Goal: Find specific page/section: Find specific page/section

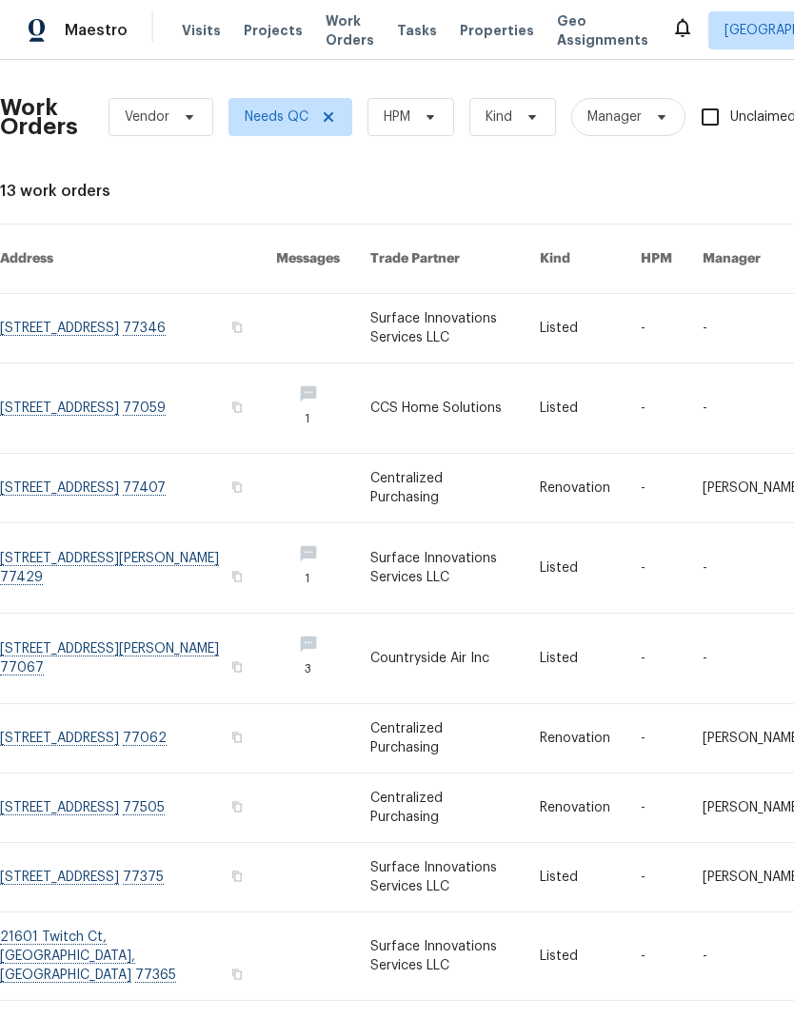
click at [340, 36] on span "Work Orders" at bounding box center [349, 30] width 49 height 38
click at [491, 30] on span "Properties" at bounding box center [497, 30] width 74 height 19
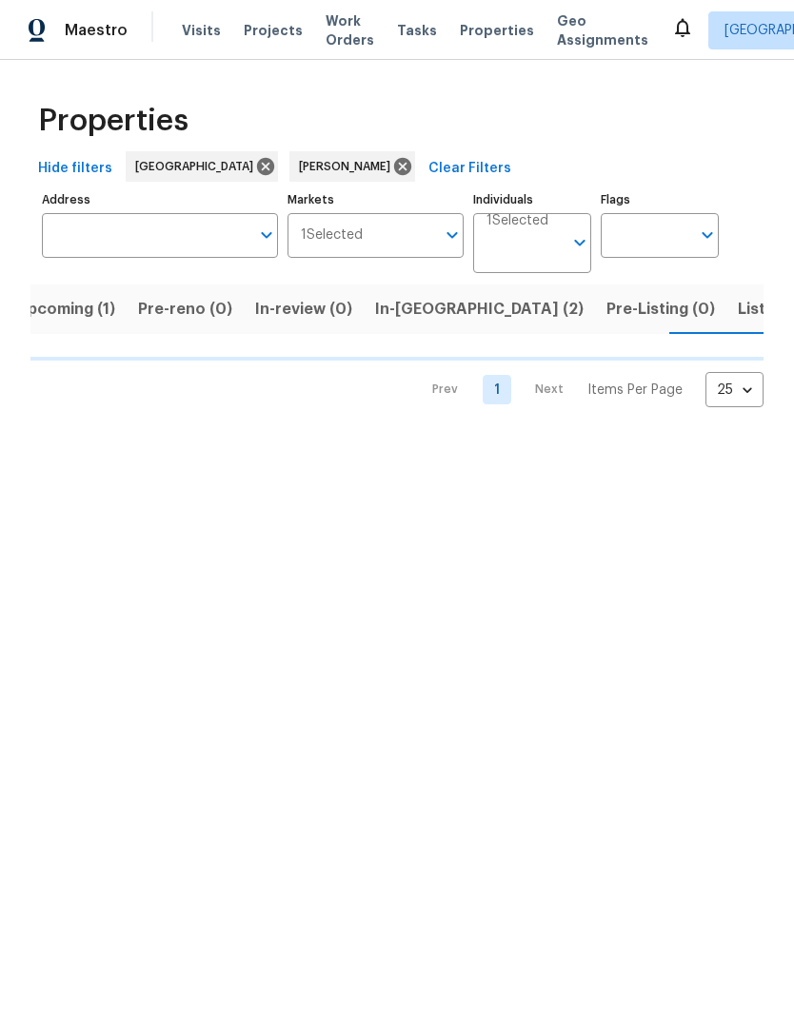
scroll to position [0, 26]
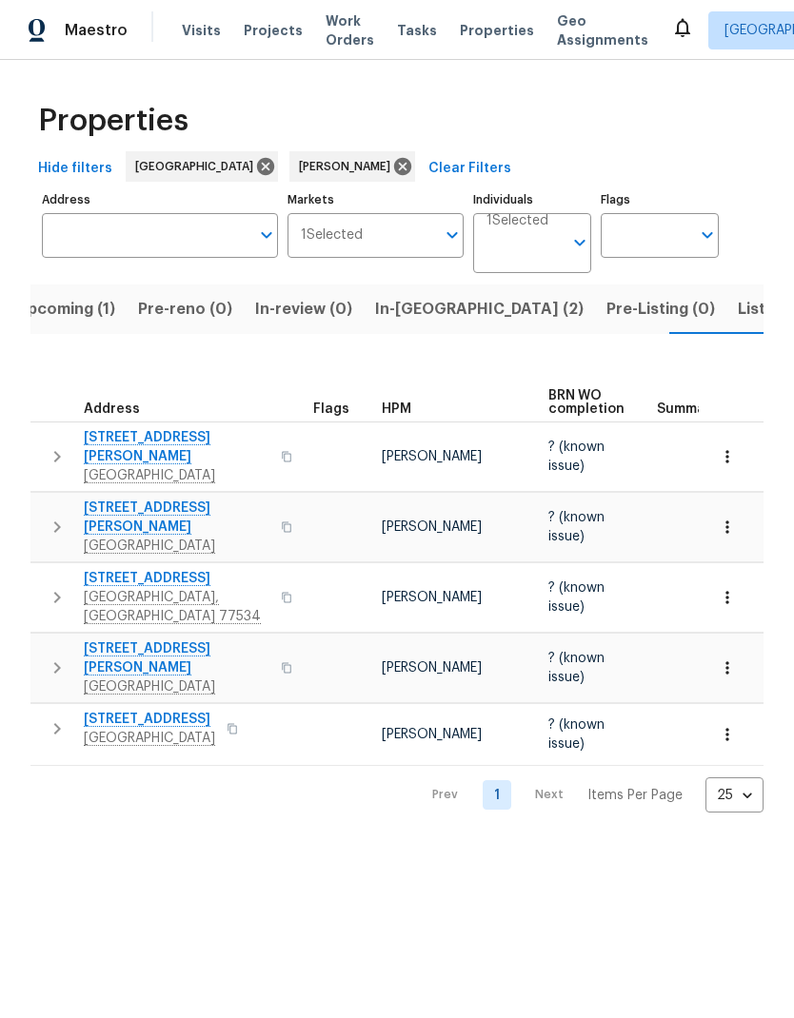
click at [148, 639] on span "5514 Baldwin Elm St" at bounding box center [177, 658] width 186 height 38
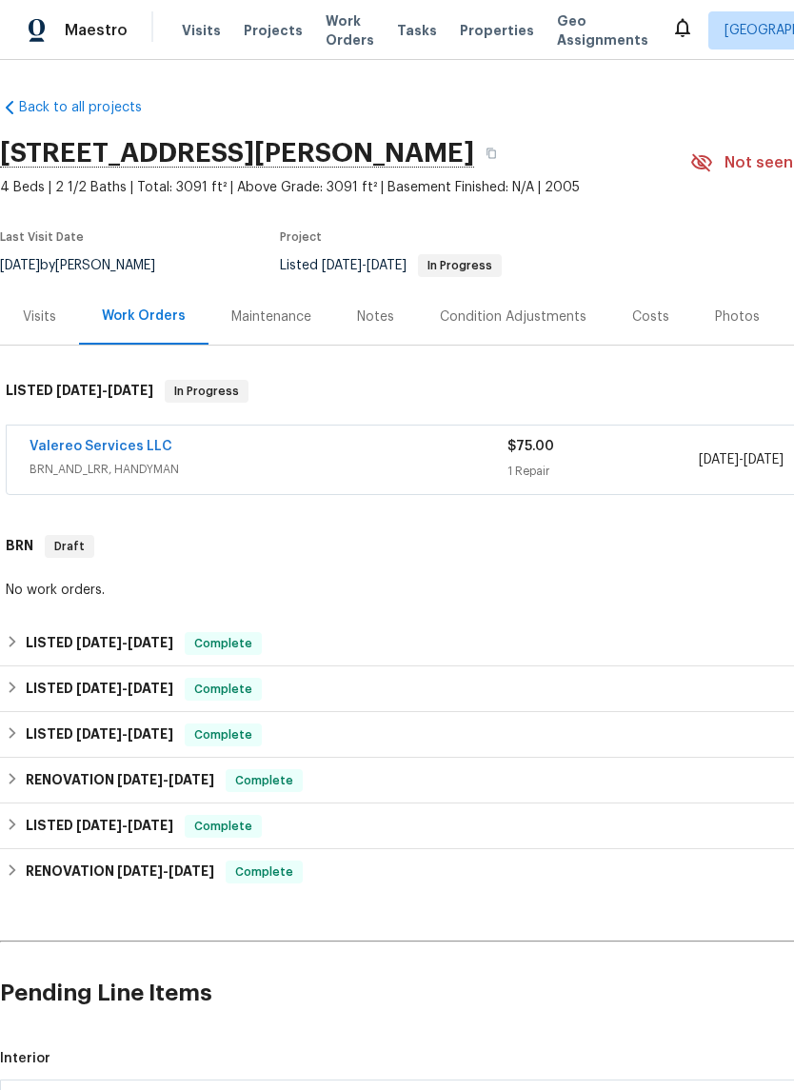
click at [142, 450] on link "Valereo Services LLC" at bounding box center [100, 446] width 143 height 13
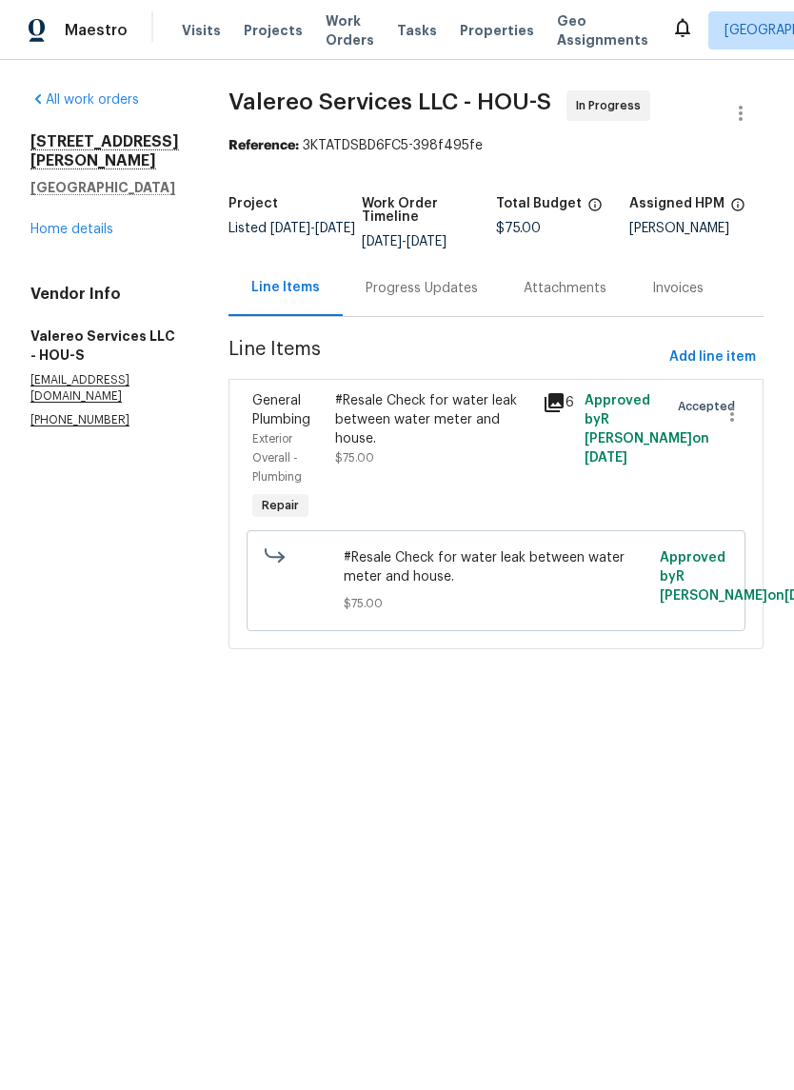
click at [427, 301] on div "Progress Updates" at bounding box center [422, 288] width 158 height 56
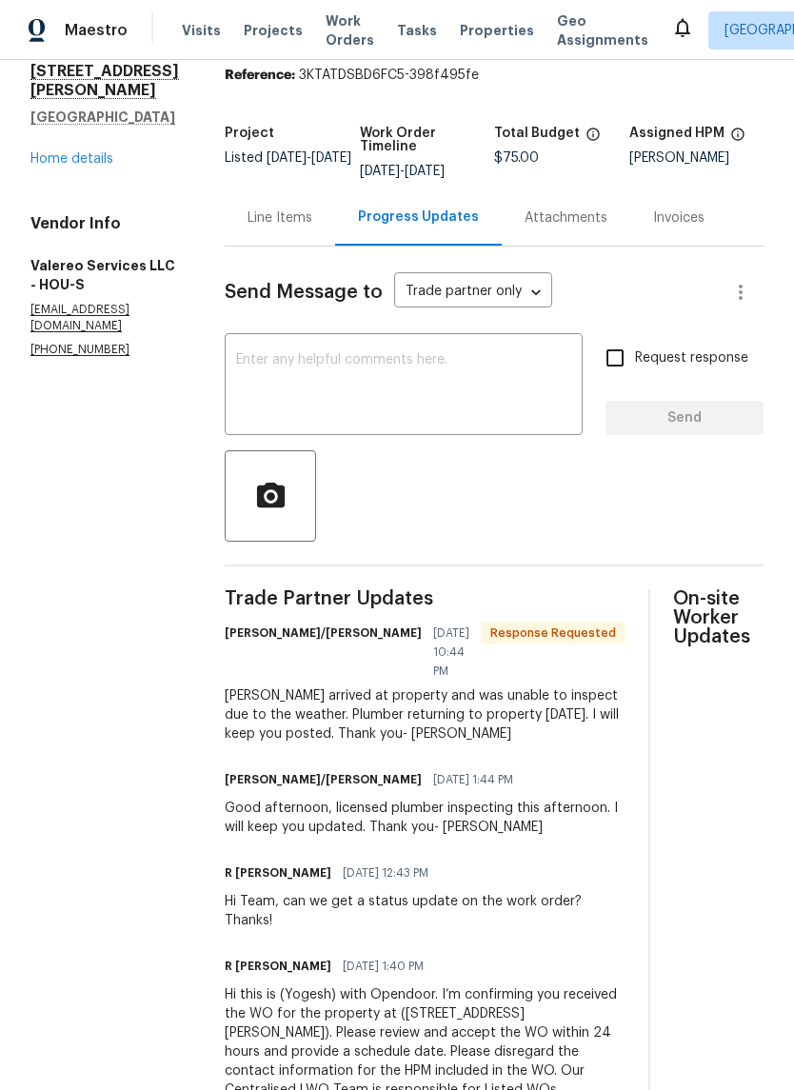
scroll to position [29, 0]
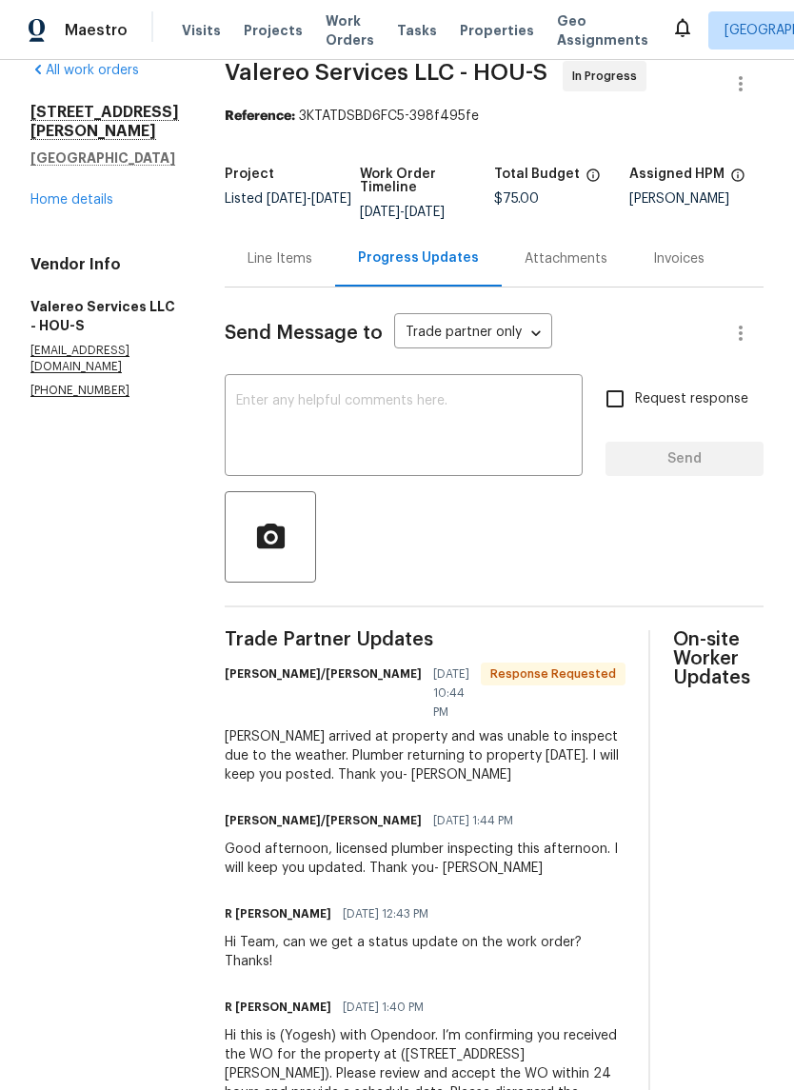
click at [291, 265] on div "Line Items" at bounding box center [279, 258] width 65 height 19
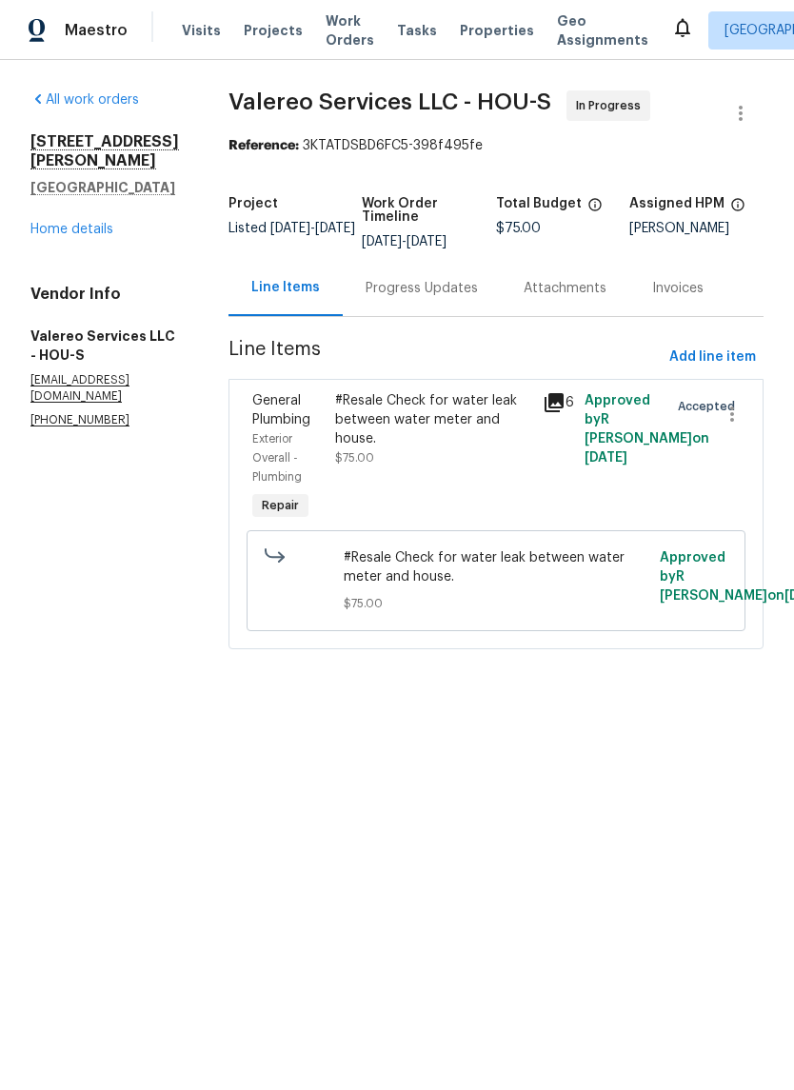
click at [547, 393] on icon at bounding box center [553, 402] width 23 height 23
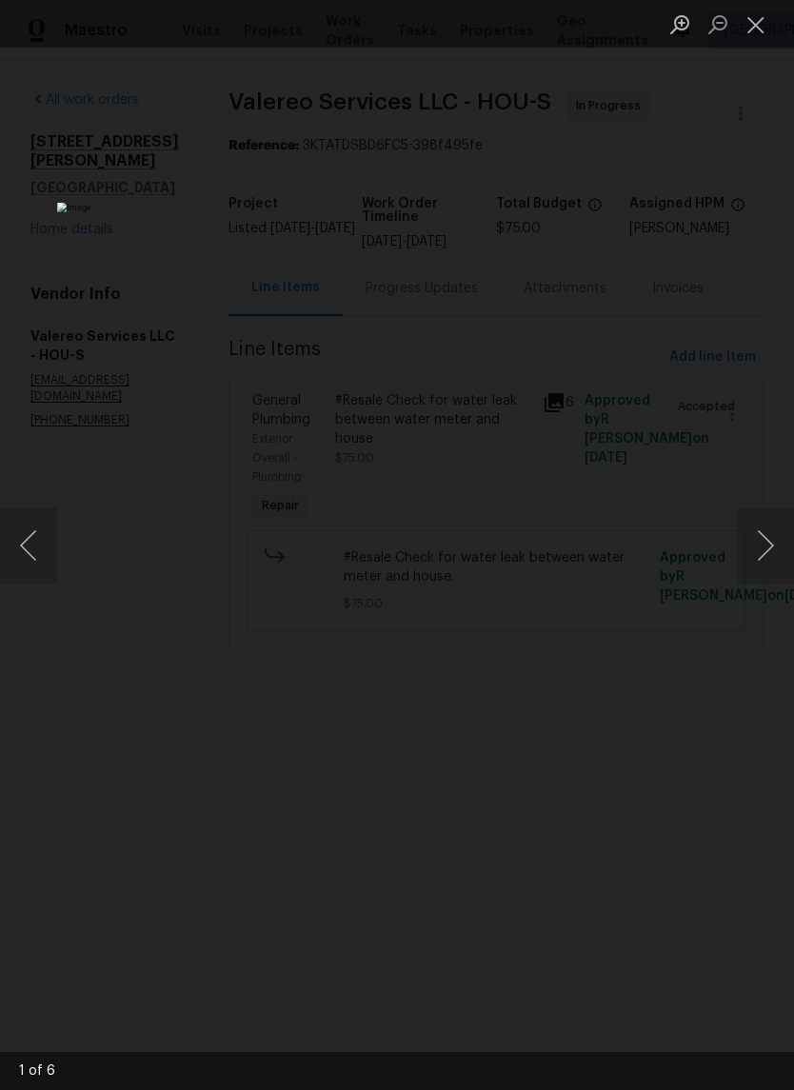
click at [766, 549] on button "Next image" at bounding box center [765, 545] width 57 height 76
click at [763, 558] on button "Next image" at bounding box center [765, 545] width 57 height 76
click at [771, 602] on div "Lightbox" at bounding box center [397, 545] width 794 height 1090
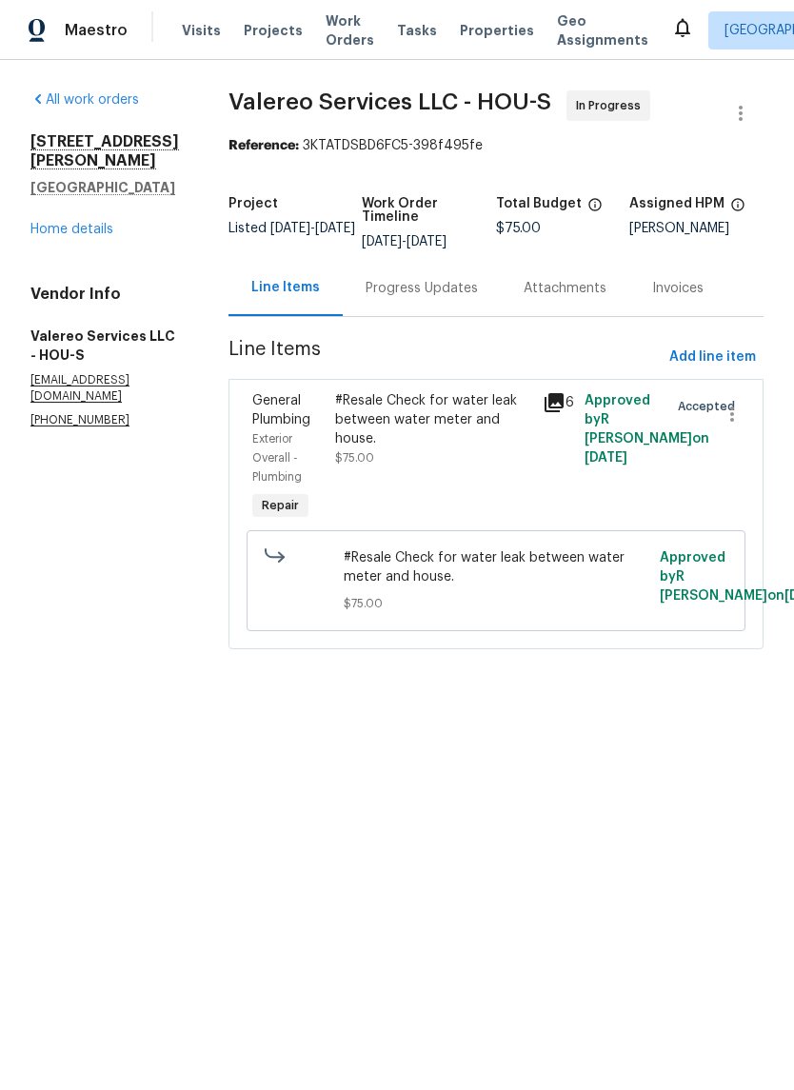
click at [332, 30] on span "Work Orders" at bounding box center [349, 30] width 49 height 38
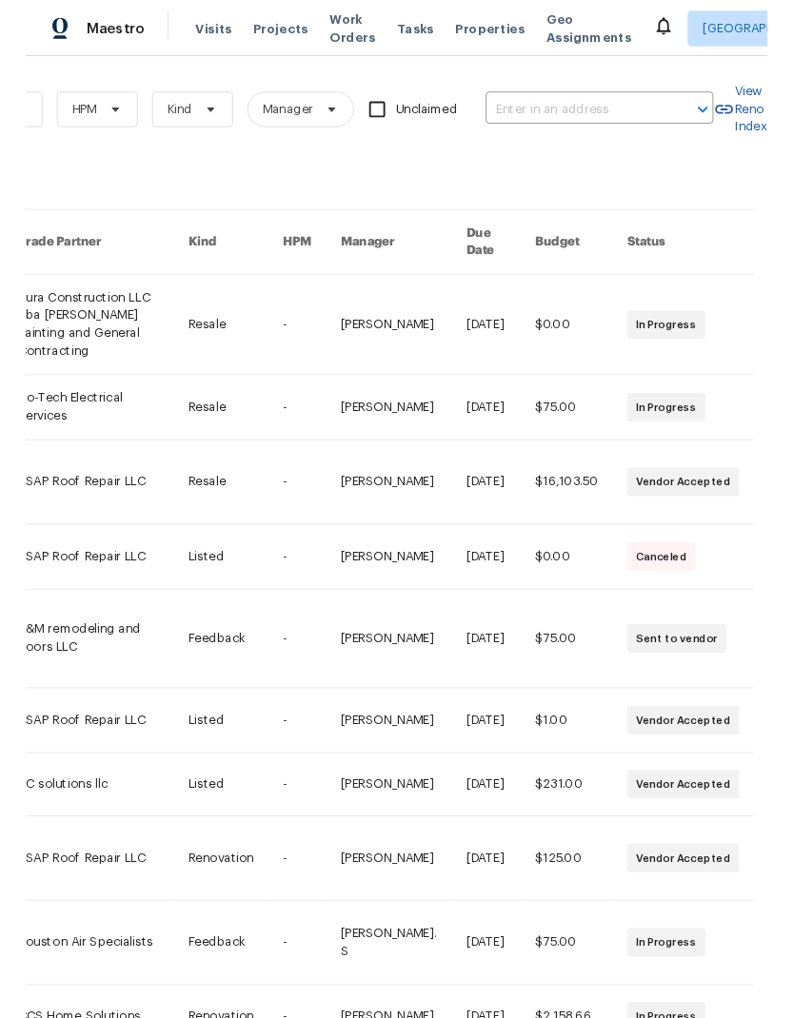
scroll to position [0, 313]
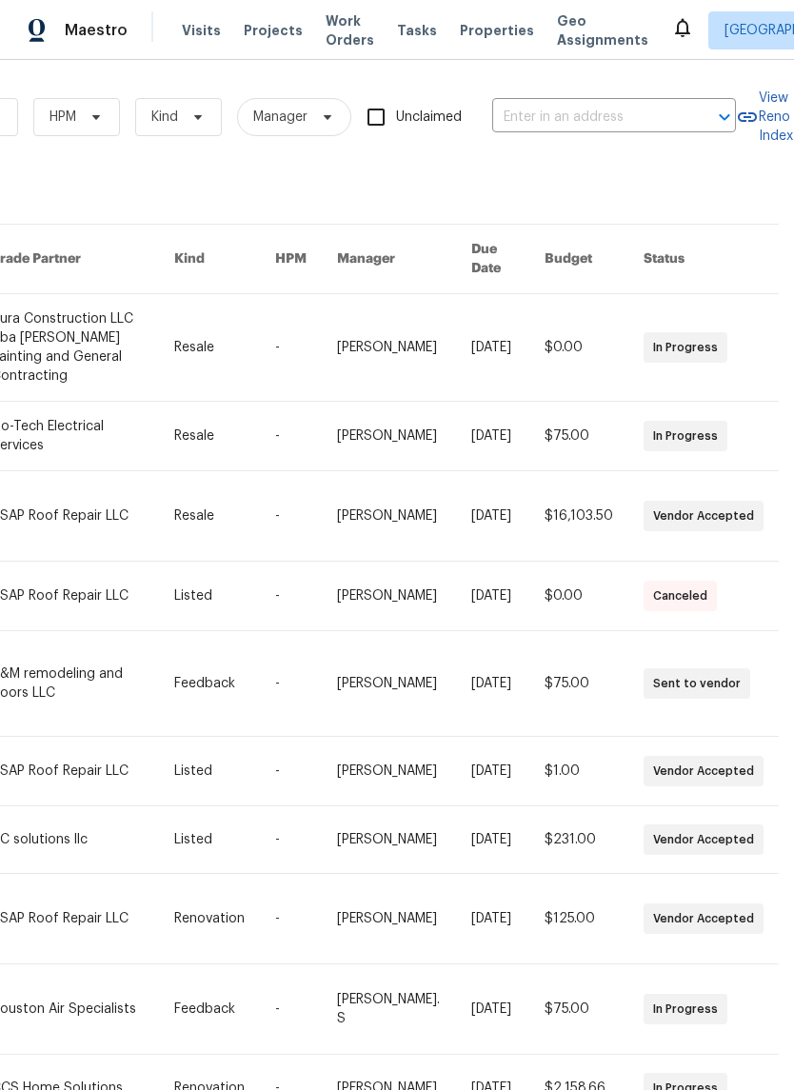
click at [608, 115] on input "text" at bounding box center [587, 117] width 190 height 29
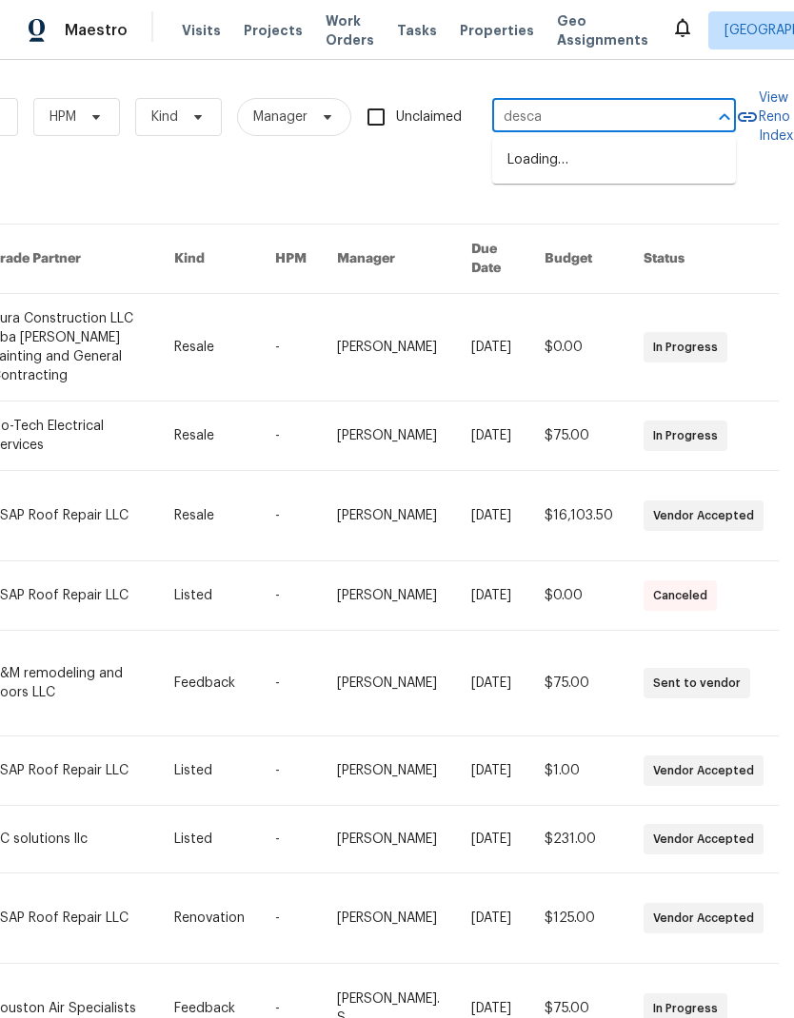
type input "descar"
click at [648, 150] on li "[STREET_ADDRESS]" at bounding box center [614, 161] width 244 height 32
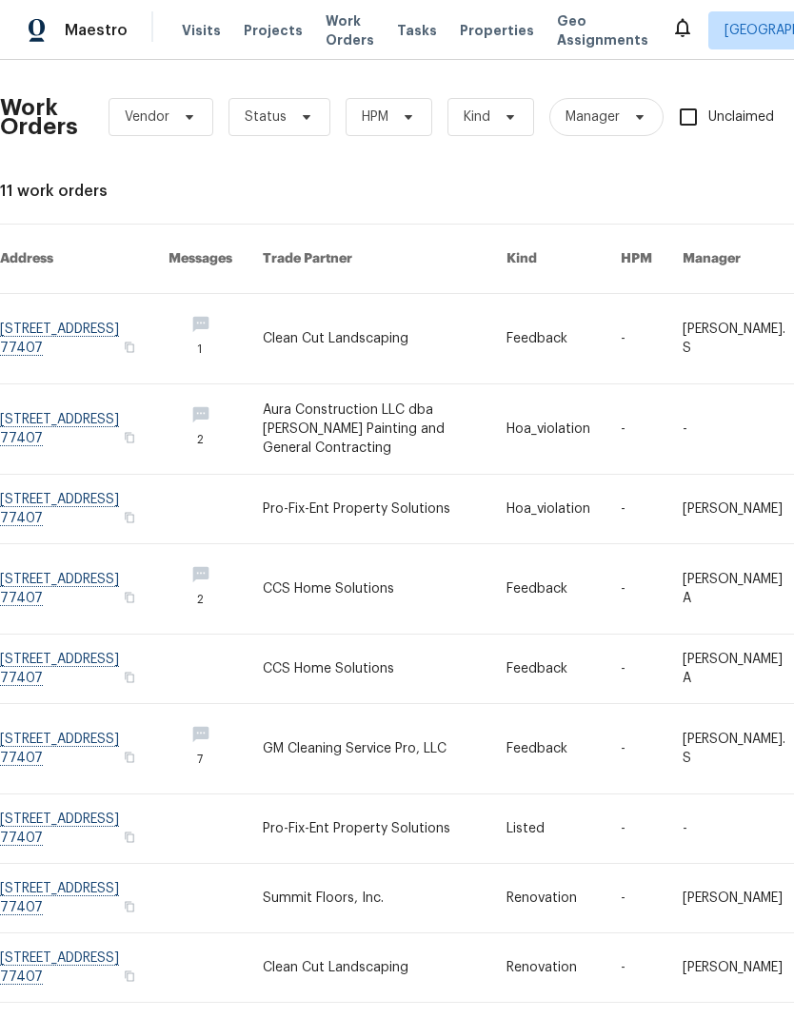
click at [350, 324] on link at bounding box center [385, 338] width 244 height 89
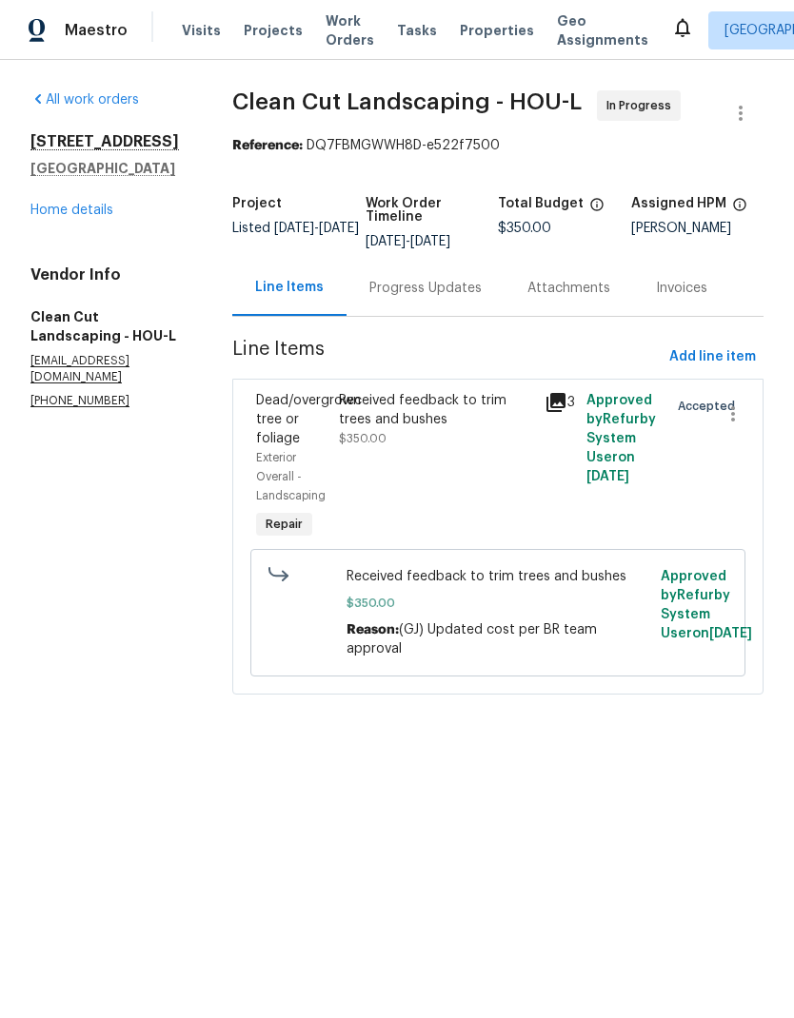
click at [442, 298] on div "Progress Updates" at bounding box center [425, 288] width 112 height 19
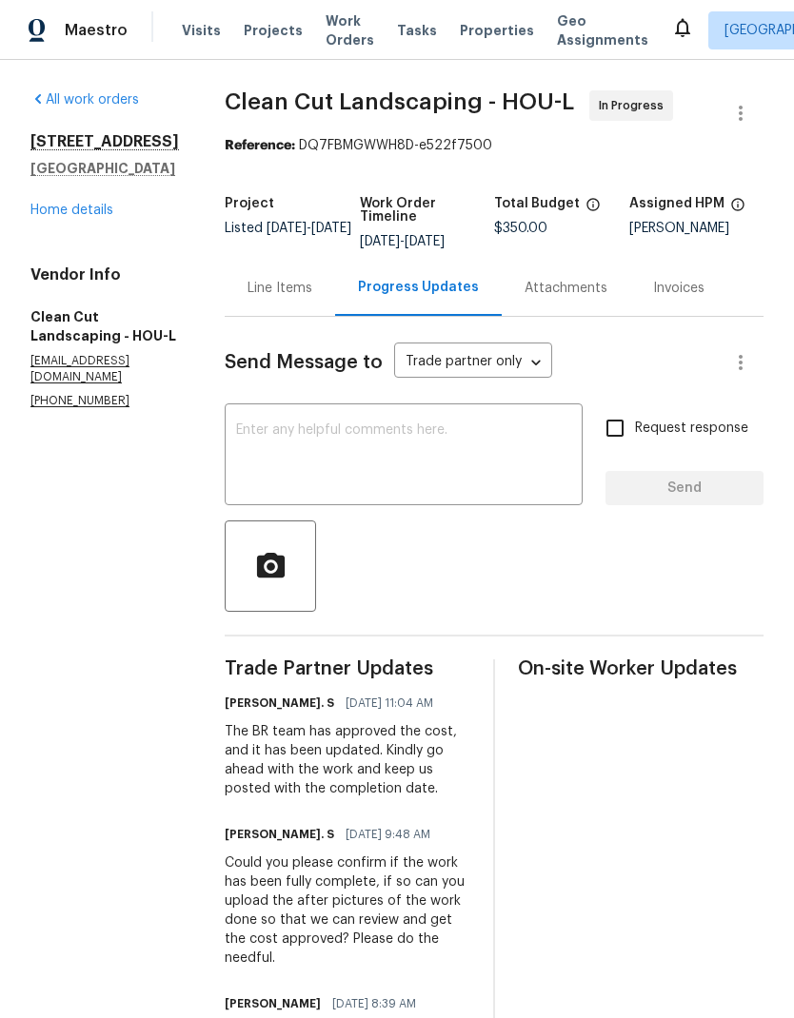
click at [307, 298] on div "Line Items" at bounding box center [279, 288] width 65 height 19
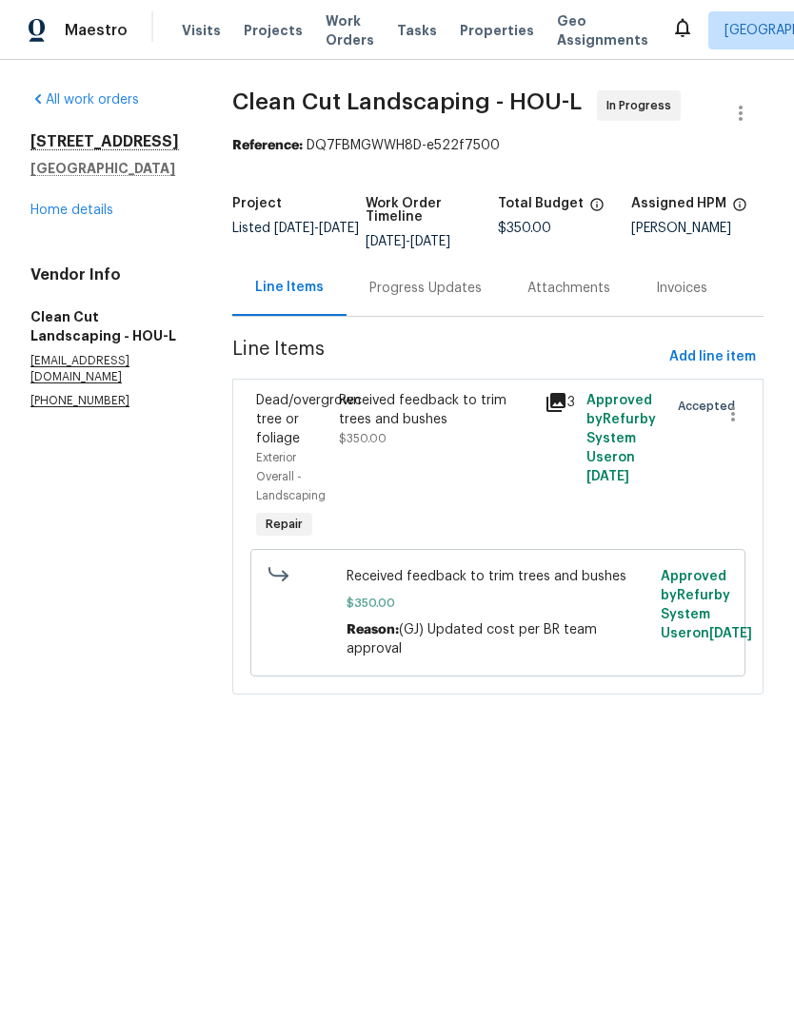
click at [565, 410] on icon at bounding box center [555, 402] width 19 height 19
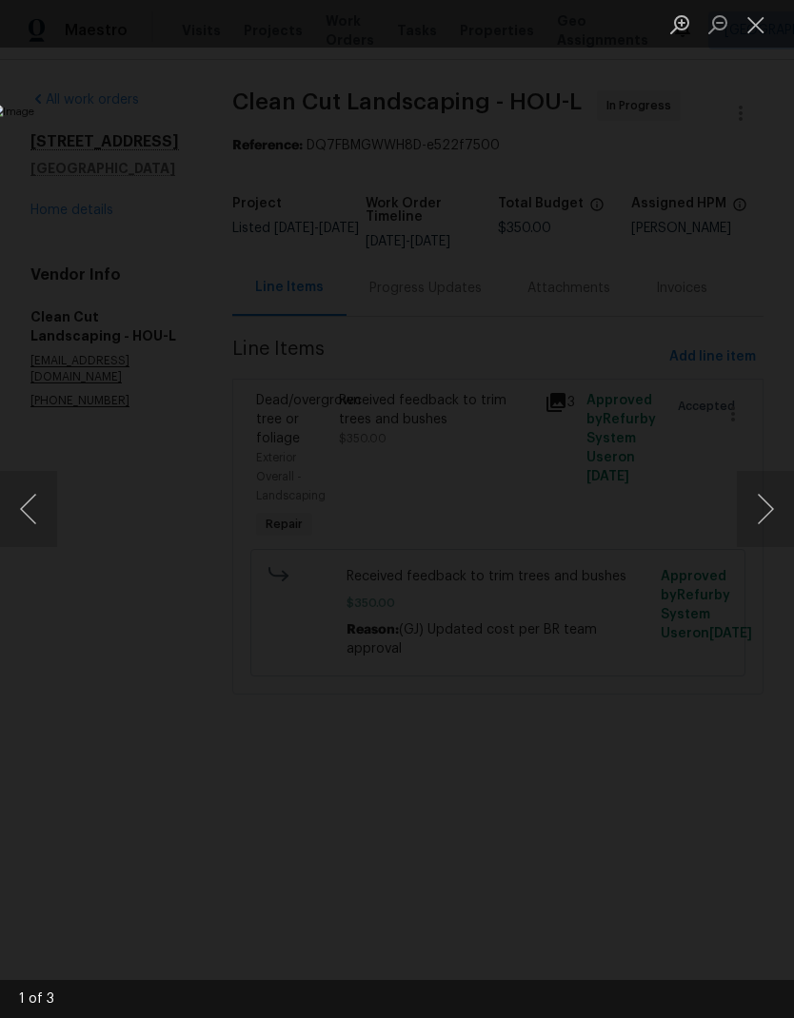
click at [767, 501] on button "Next image" at bounding box center [765, 509] width 57 height 76
click at [760, 509] on button "Next image" at bounding box center [765, 509] width 57 height 76
click at [761, 29] on button "Close lightbox" at bounding box center [756, 24] width 38 height 33
